Goal: Transaction & Acquisition: Purchase product/service

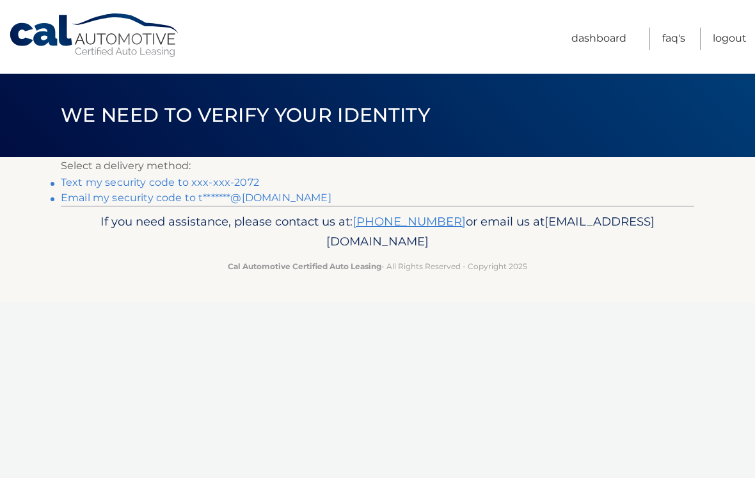
click at [81, 179] on link "Text my security code to xxx-xxx-2072" at bounding box center [160, 182] width 198 height 12
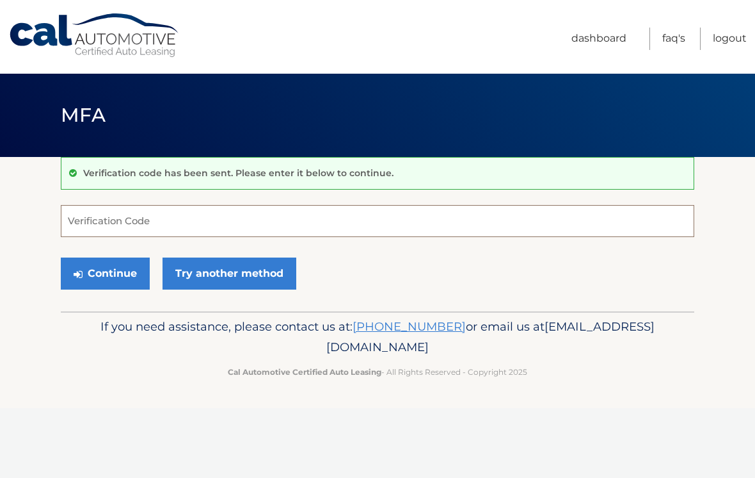
click at [88, 218] on input "Verification Code" at bounding box center [378, 221] width 634 height 32
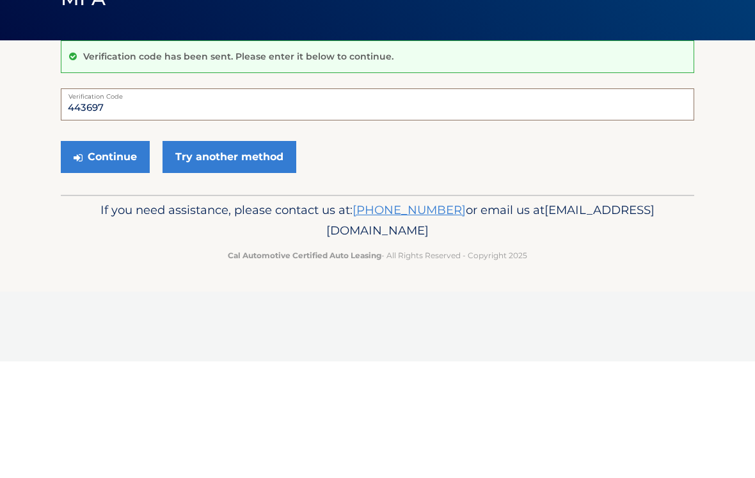
type input "443697"
click at [111, 257] on button "Continue" at bounding box center [105, 273] width 89 height 32
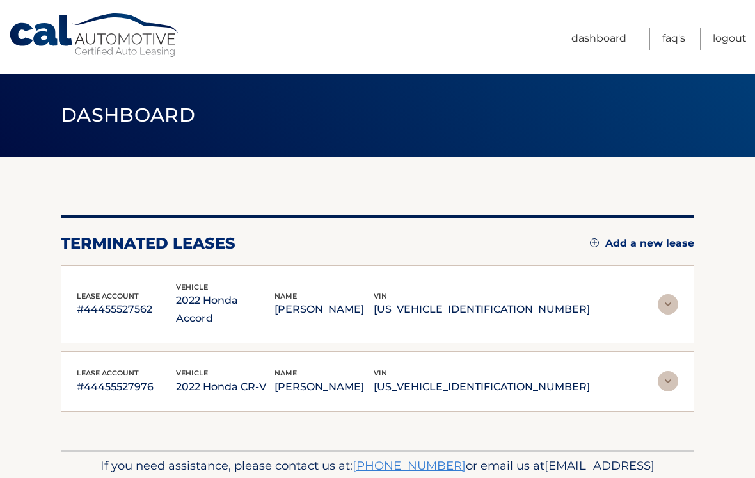
click at [664, 294] on img at bounding box center [668, 304] width 20 height 20
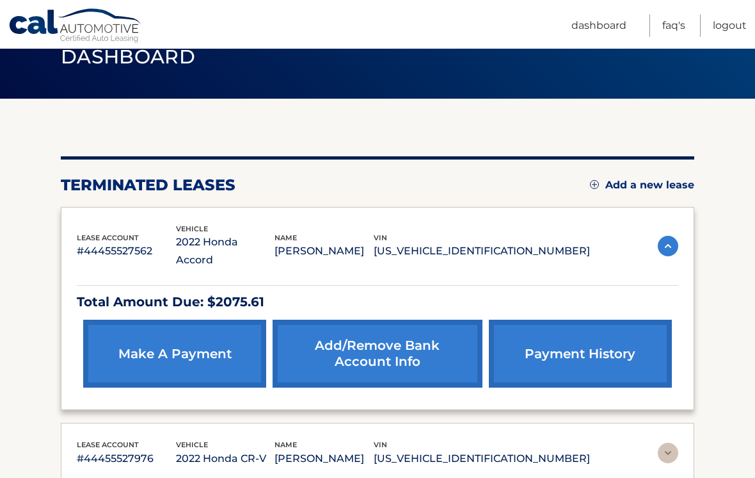
scroll to position [63, 0]
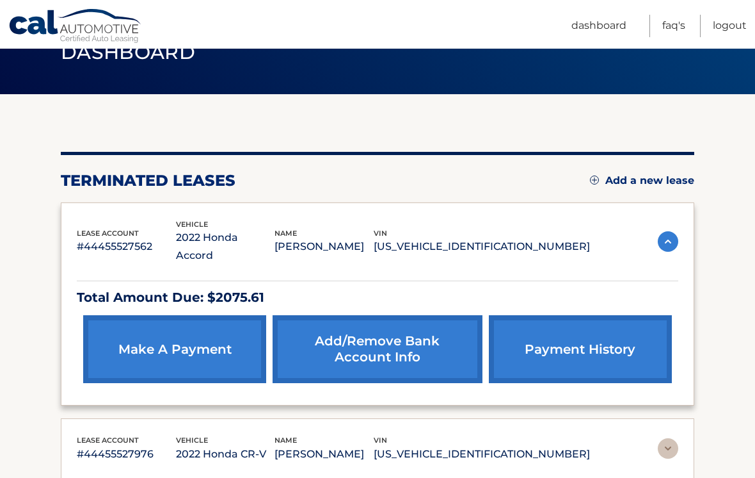
click at [134, 334] on link "make a payment" at bounding box center [174, 349] width 183 height 68
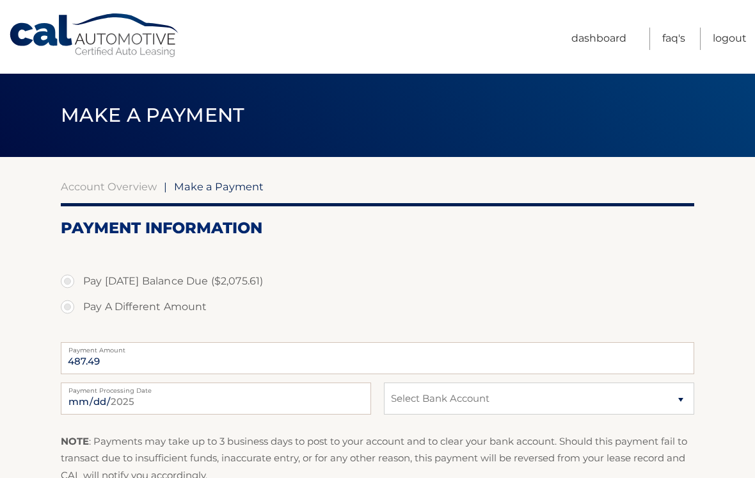
click at [68, 307] on label "Pay A Different Amount" at bounding box center [378, 307] width 634 height 26
click at [68, 307] on input "Pay A Different Amount" at bounding box center [72, 304] width 13 height 20
radio input "true"
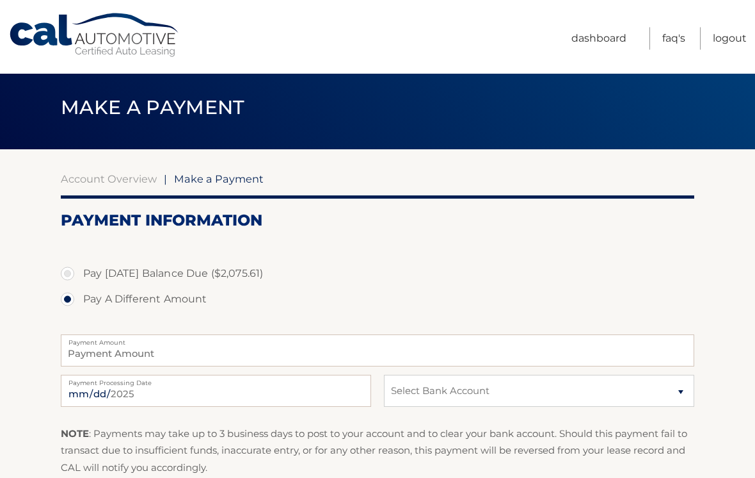
scroll to position [12, 0]
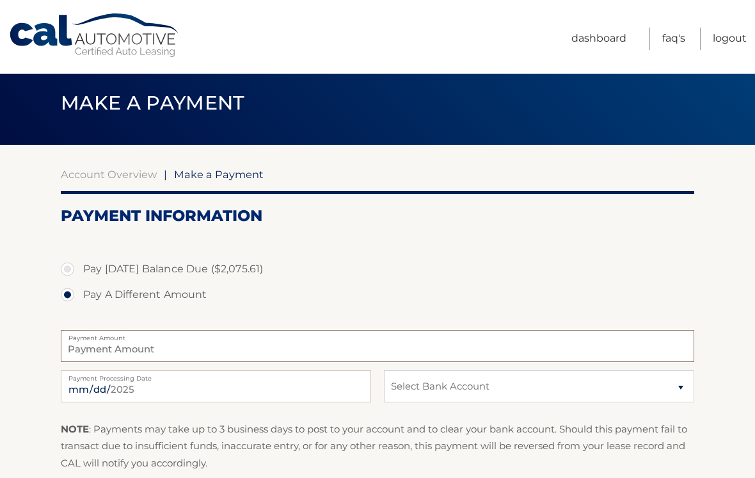
click at [90, 347] on input "Payment Amount" at bounding box center [378, 346] width 634 height 32
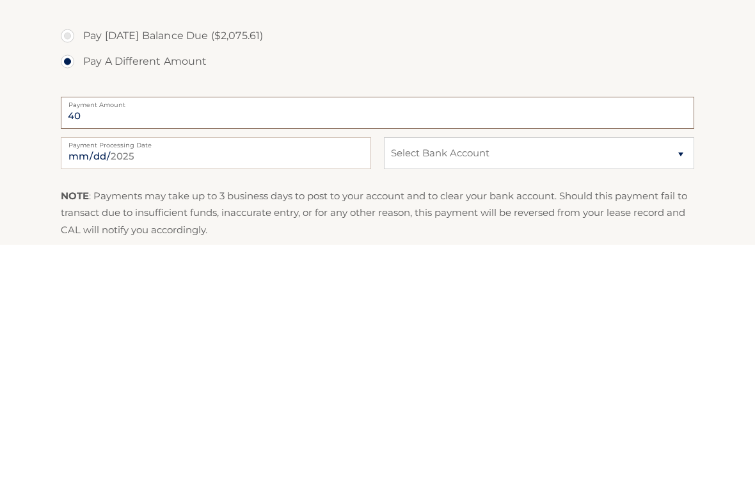
type input "4"
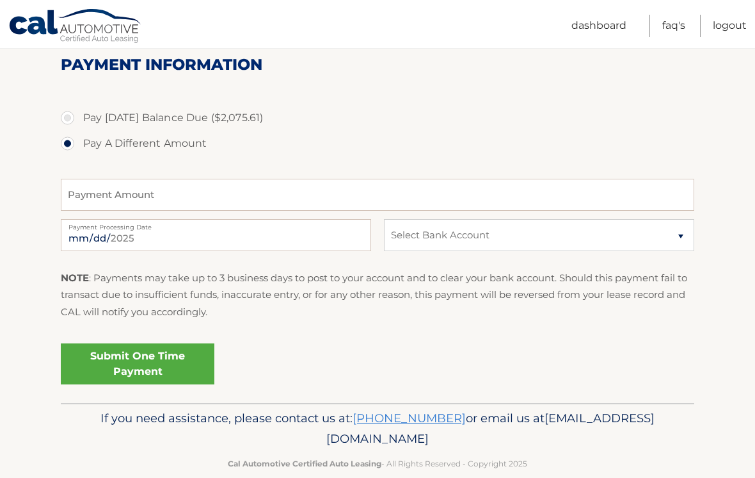
click at [731, 28] on link "Logout" at bounding box center [730, 26] width 34 height 22
